Goal: Transaction & Acquisition: Purchase product/service

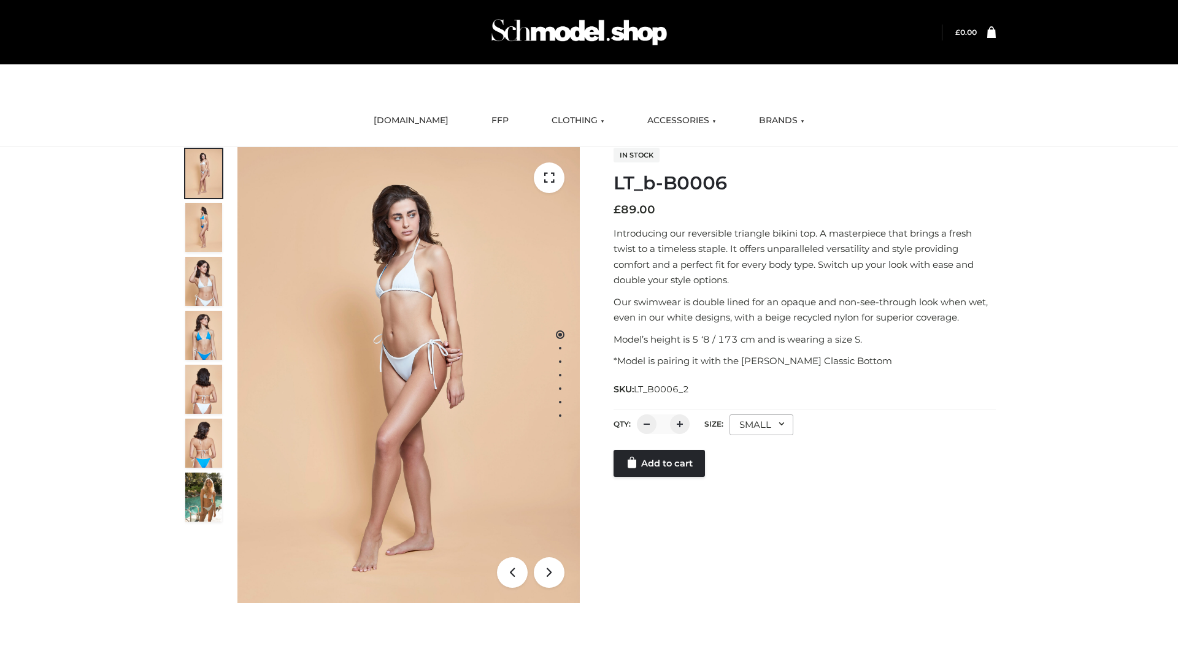
click at [660, 477] on link "Add to cart" at bounding box center [658, 463] width 91 height 27
